Goal: Task Accomplishment & Management: Manage account settings

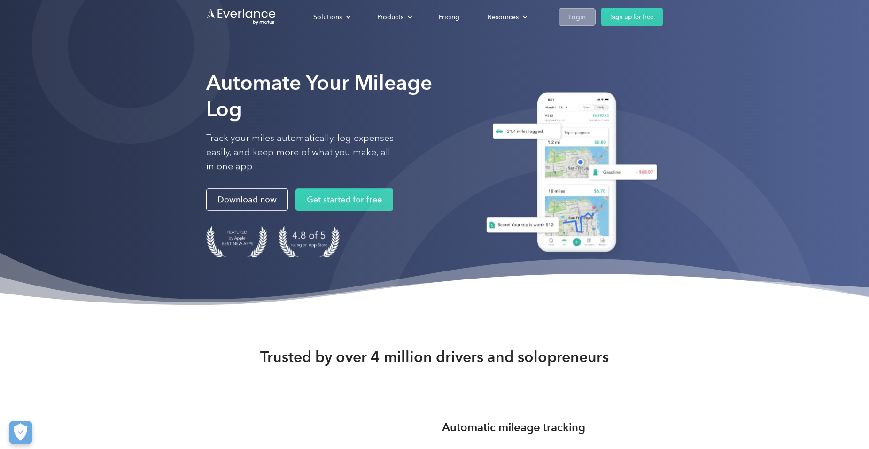
click at [566, 18] on link "Login" at bounding box center [576, 16] width 37 height 17
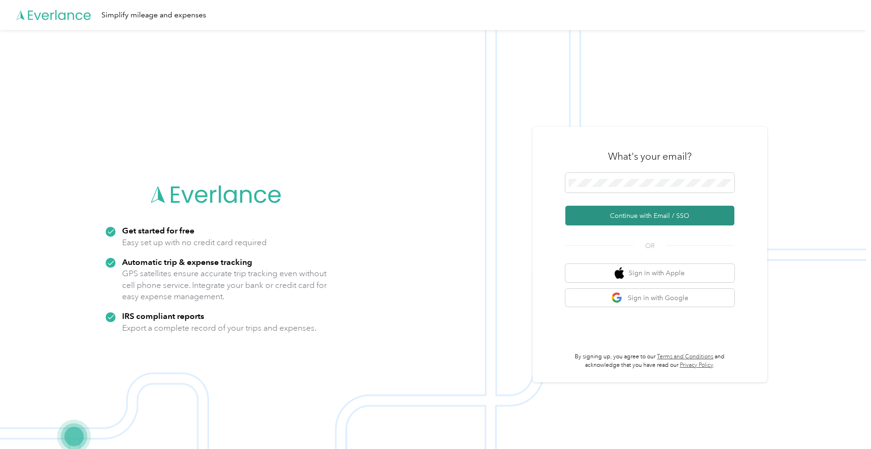
click at [613, 218] on button "Continue with Email / SSO" at bounding box center [650, 216] width 169 height 20
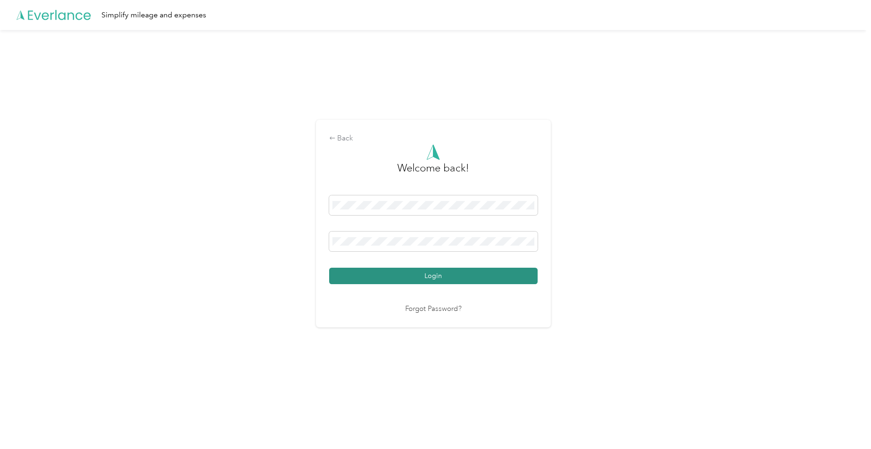
click at [388, 274] on button "Login" at bounding box center [433, 276] width 209 height 16
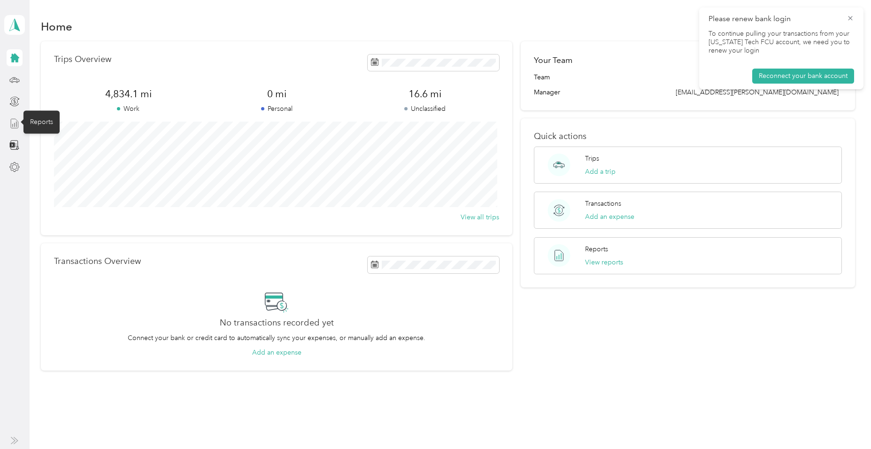
click at [16, 123] on line at bounding box center [16, 124] width 0 height 5
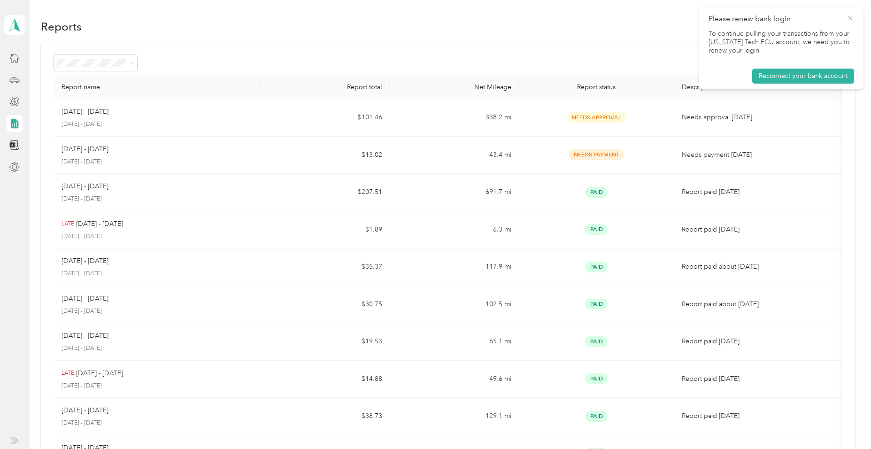
click at [848, 20] on icon at bounding box center [851, 18] width 8 height 8
